Goal: Information Seeking & Learning: Learn about a topic

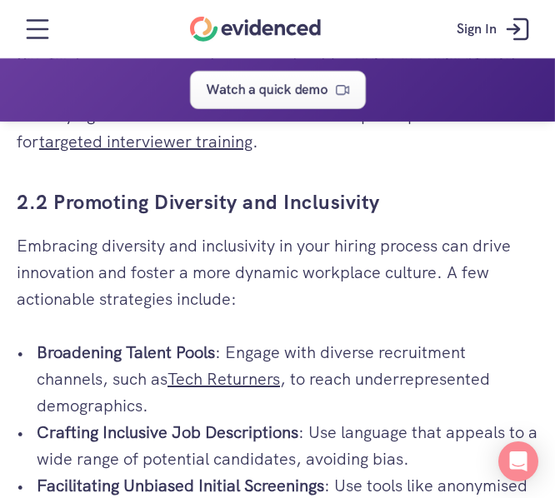
scroll to position [2915, 0]
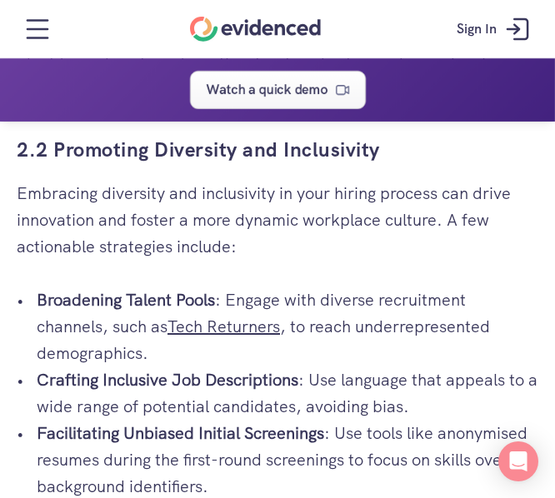
click at [43, 260] on p "Embracing diversity and inclusivity in your hiring process can drive innovation…" at bounding box center [278, 220] width 522 height 80
click at [51, 260] on p "Embracing diversity and inclusivity in your hiring process can drive innovation…" at bounding box center [278, 220] width 522 height 80
drag, startPoint x: 51, startPoint y: 283, endPoint x: 44, endPoint y: 308, distance: 26.7
click at [44, 308] on div "So you’re in yet another post-interview meeting, and the only thing everyone se…" at bounding box center [278, 288] width 522 height 5325
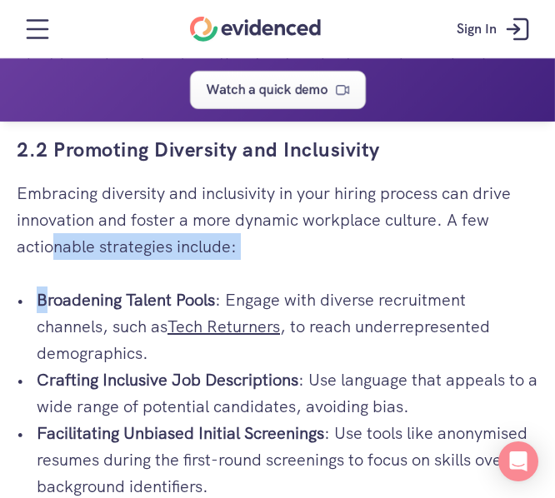
click at [89, 260] on p "Embracing diversity and inclusivity in your hiring process can drive innovation…" at bounding box center [278, 220] width 522 height 80
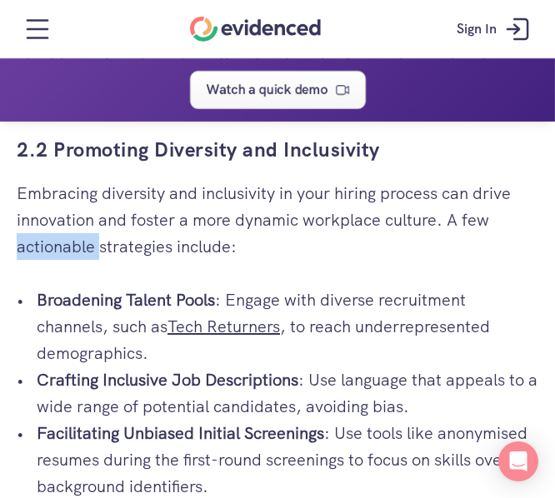
click at [89, 260] on p "Embracing diversity and inclusivity in your hiring process can drive innovation…" at bounding box center [278, 220] width 522 height 80
click at [211, 260] on p "Embracing diversity and inclusivity in your hiring process can drive innovation…" at bounding box center [278, 220] width 522 height 80
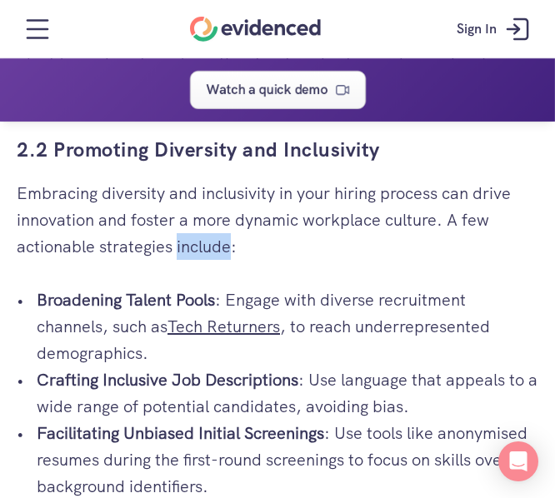
drag, startPoint x: 211, startPoint y: 285, endPoint x: 220, endPoint y: 274, distance: 14.2
click at [220, 260] on p "Embracing diversity and inclusivity in your hiring process can drive innovation…" at bounding box center [278, 220] width 522 height 80
click at [292, 247] on p "Embracing diversity and inclusivity in your hiring process can drive innovation…" at bounding box center [278, 220] width 522 height 80
drag, startPoint x: 116, startPoint y: 84, endPoint x: 112, endPoint y: 177, distance: 92.6
click at [135, 85] on div "Watch a quick demo" at bounding box center [277, 89] width 555 height 63
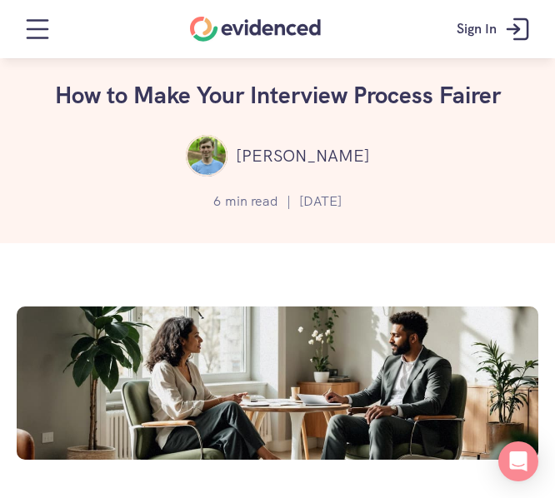
scroll to position [0, 0]
